Goal: Transaction & Acquisition: Register for event/course

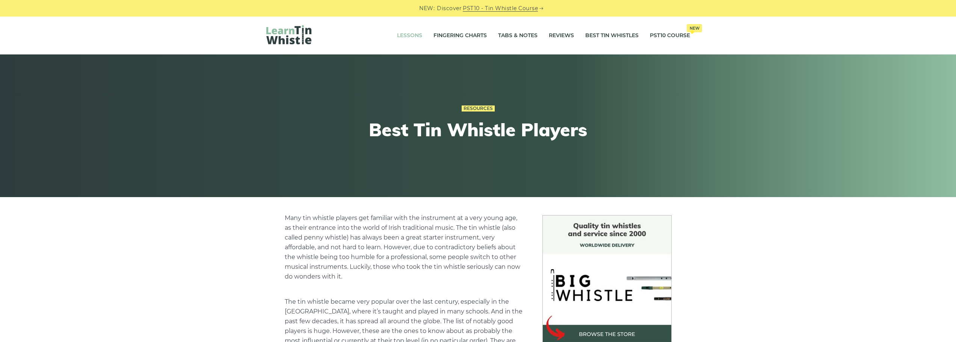
click at [399, 33] on link "Lessons" at bounding box center [409, 35] width 25 height 19
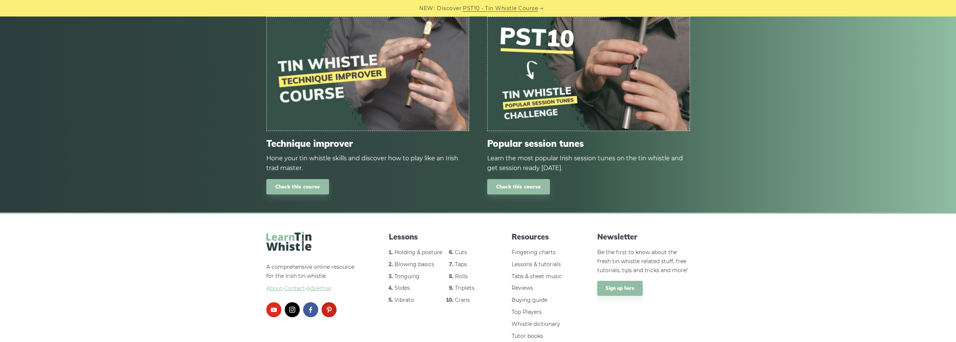
scroll to position [969, 0]
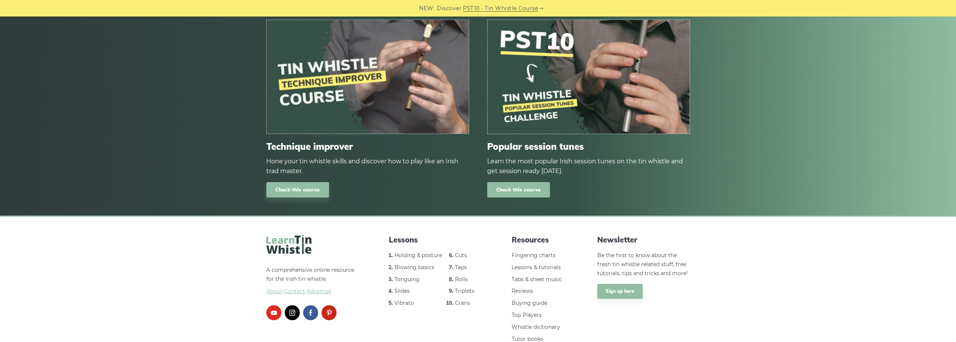
click at [508, 192] on link "Check this course" at bounding box center [518, 189] width 63 height 15
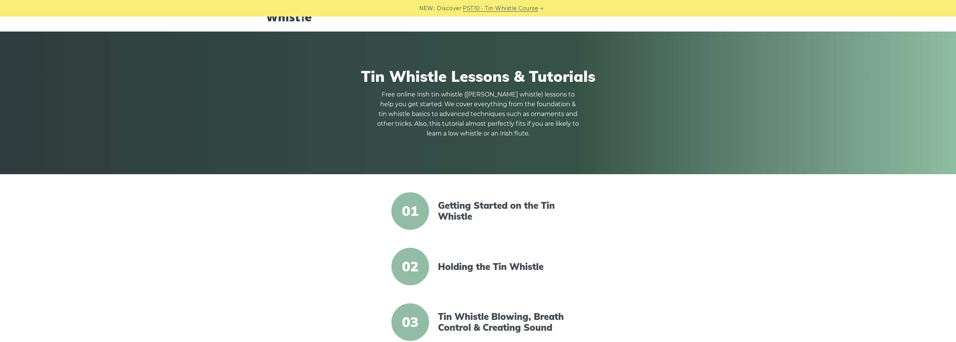
scroll to position [0, 0]
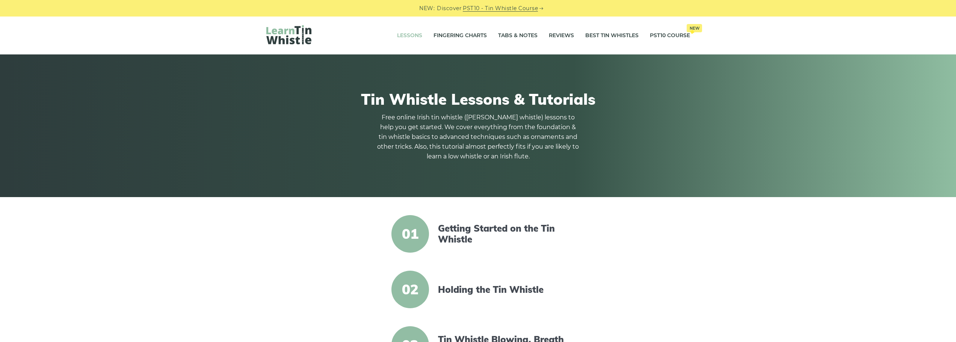
click at [518, 8] on link "PST10 - Tin Whistle Course" at bounding box center [500, 8] width 75 height 9
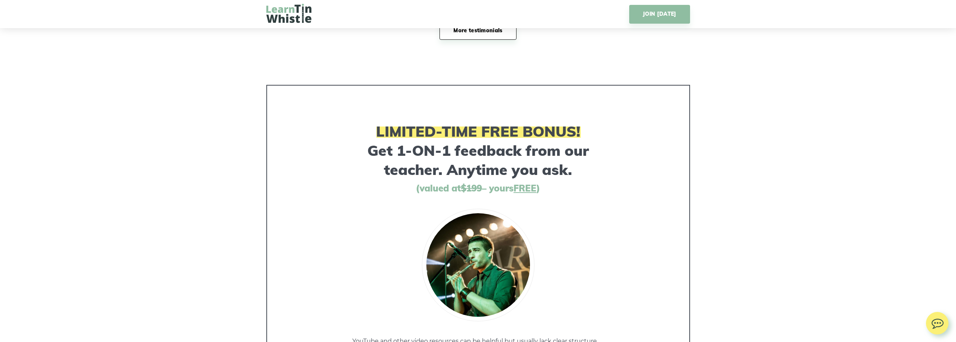
scroll to position [3550, 0]
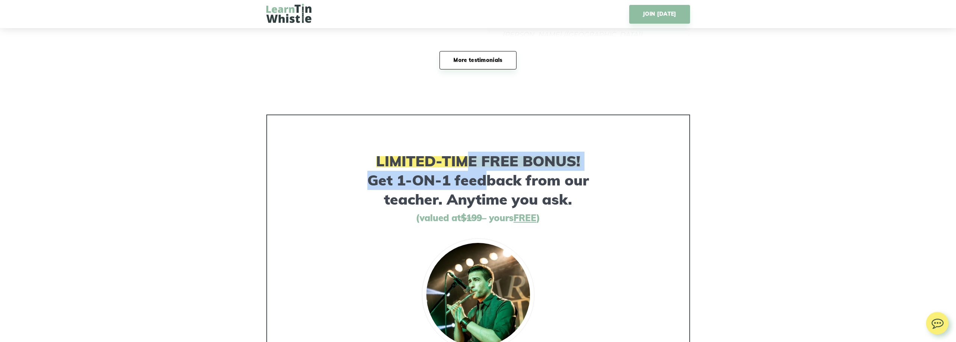
drag, startPoint x: 465, startPoint y: 159, endPoint x: 488, endPoint y: 186, distance: 35.0
click at [488, 186] on h3 "LIMITED-TIME FREE BONUS! Get 1-ON-1 feedback from our teacher. Anytime you ask." at bounding box center [478, 180] width 252 height 57
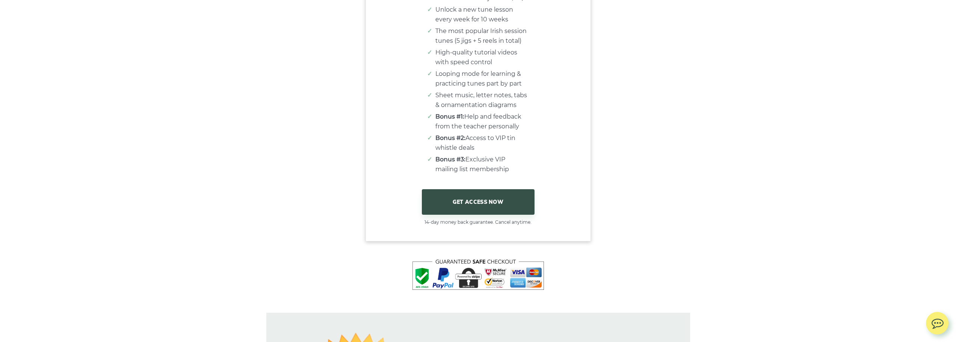
scroll to position [4630, 0]
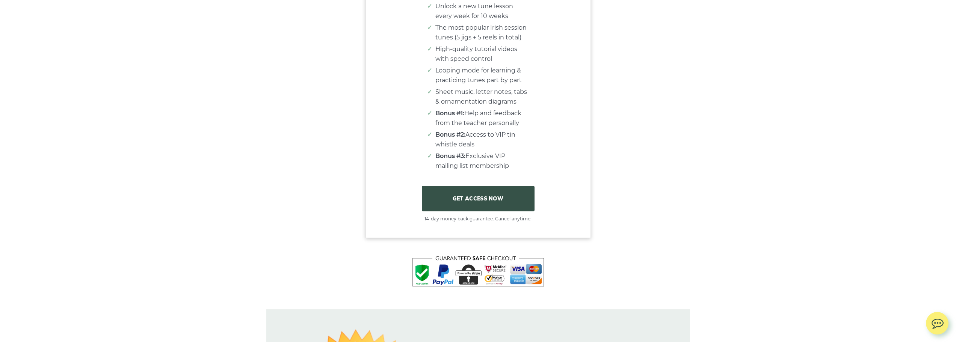
click at [465, 211] on link "GET ACCESS NOW" at bounding box center [478, 199] width 113 height 26
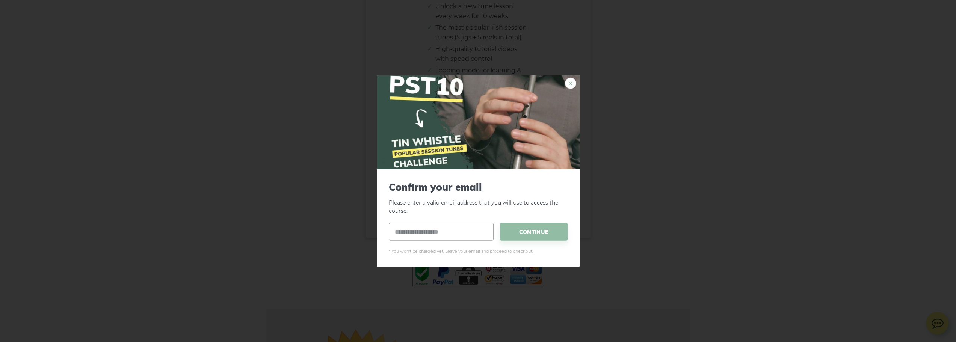
click at [573, 84] on link "×" at bounding box center [570, 82] width 11 height 11
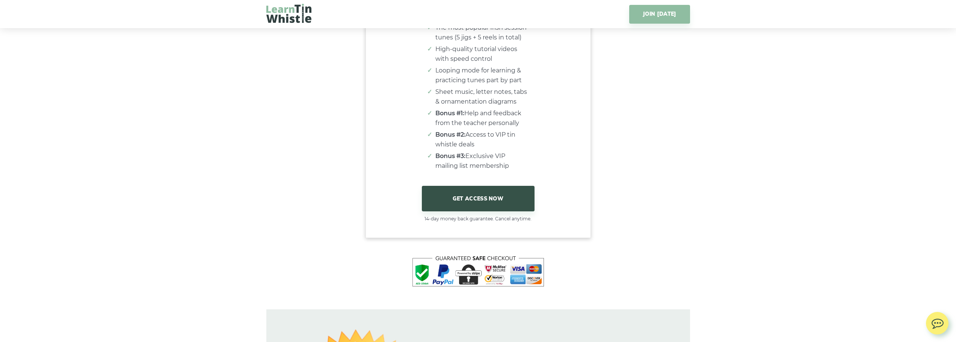
scroll to position [0, 0]
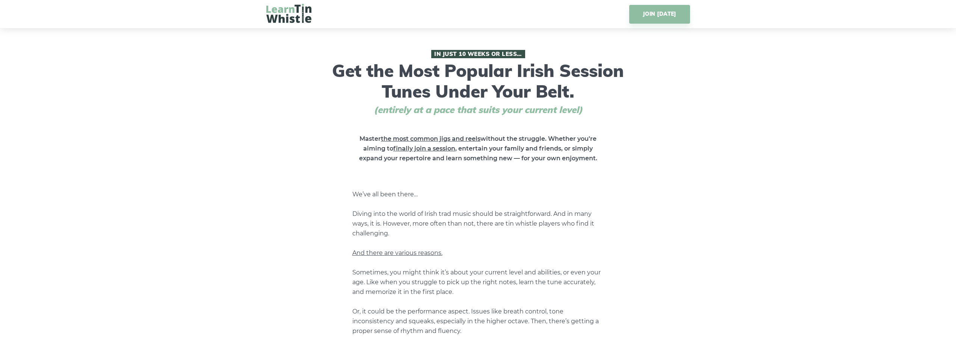
click at [298, 13] on img at bounding box center [288, 13] width 45 height 19
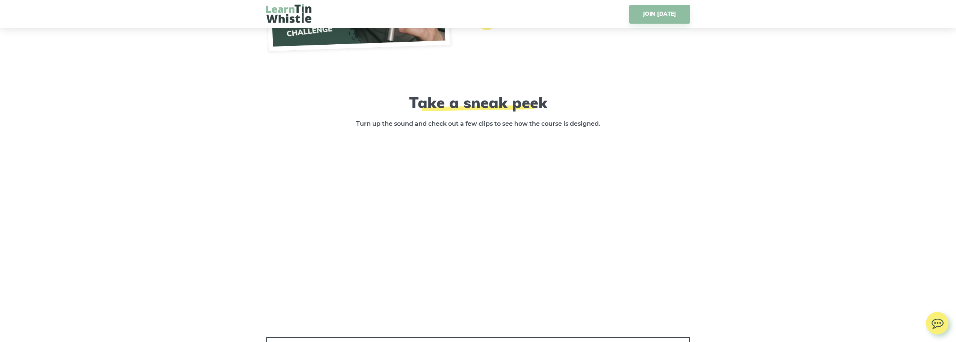
scroll to position [1042, 0]
